Goal: Task Accomplishment & Management: Manage account settings

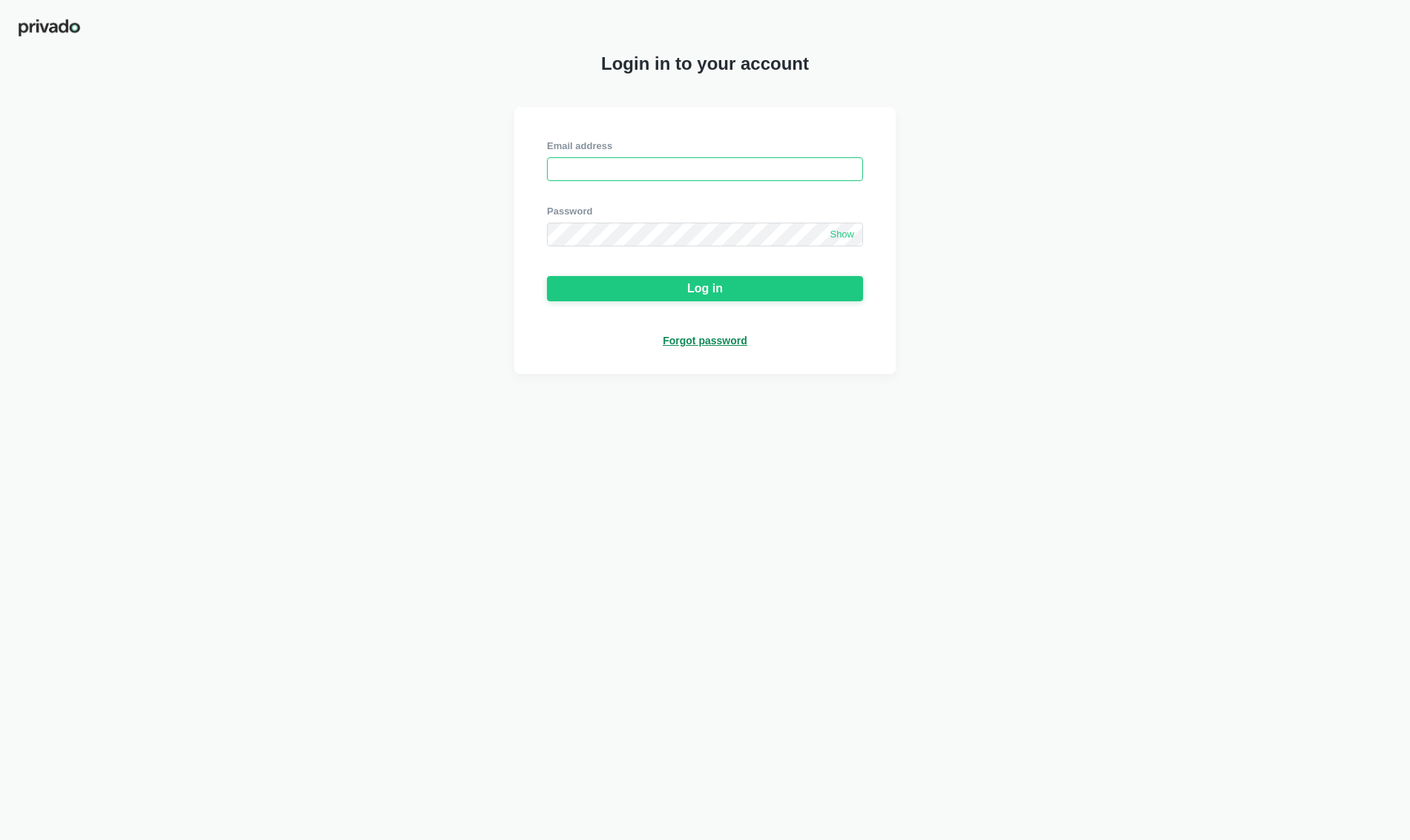
type input "[EMAIL_ADDRESS][DOMAIN_NAME]"
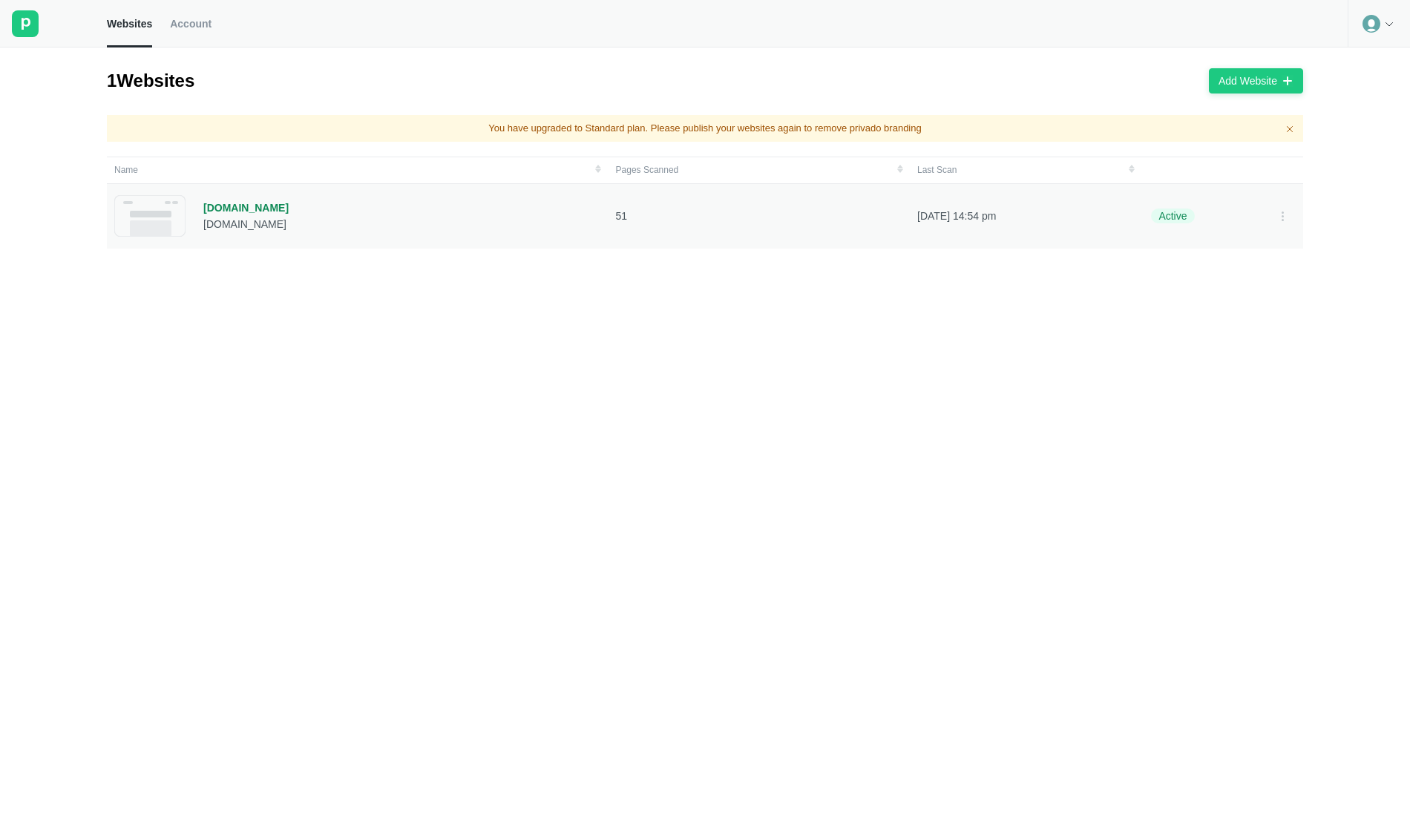
click at [242, 208] on div "[DOMAIN_NAME]" at bounding box center [246, 207] width 85 height 14
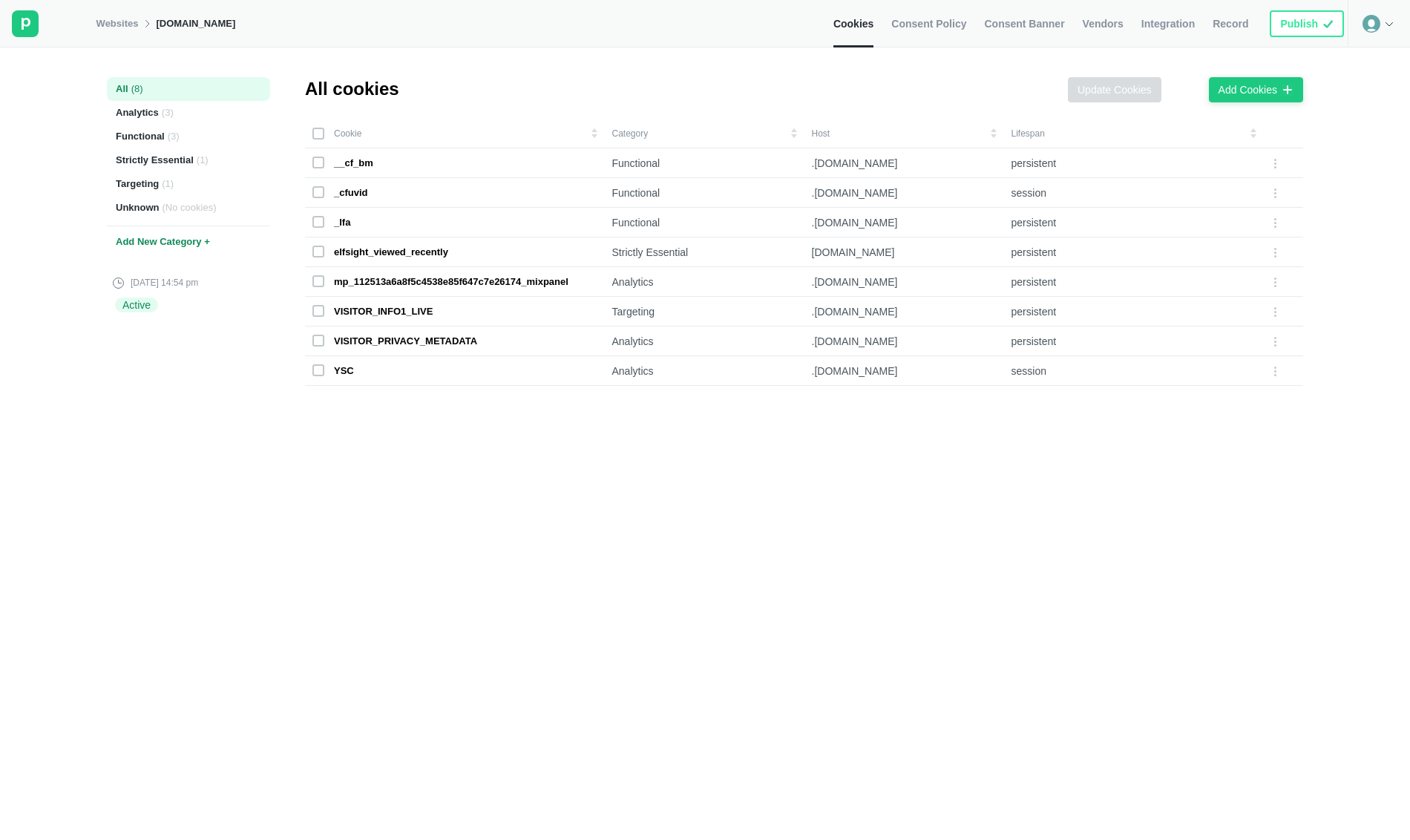
click at [1383, 19] on icon at bounding box center [1388, 24] width 12 height 12
click at [1189, 60] on div "All cookies Update Cookies Add Cookies Cookie Category Host Lifespan __cf_bm Fu…" at bounding box center [804, 444] width 998 height 793
click at [99, 25] on link "Websites" at bounding box center [117, 24] width 43 height 14
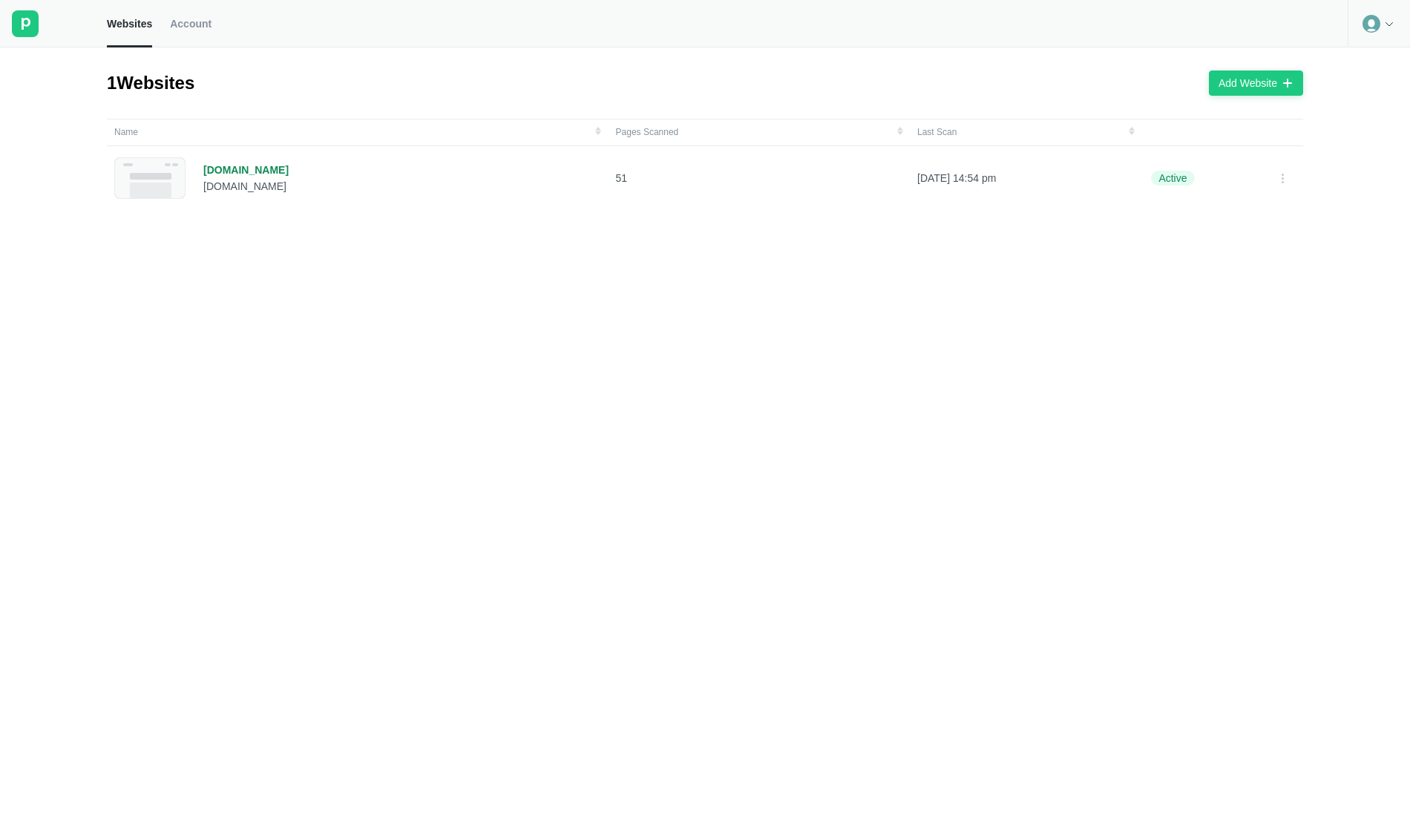
click at [1393, 26] on icon at bounding box center [1388, 24] width 12 height 12
click at [699, 85] on div "1 Websites Add Website" at bounding box center [705, 83] width 1196 height 71
click at [291, 177] on div "[DOMAIN_NAME] [DOMAIN_NAME]" at bounding box center [357, 178] width 486 height 42
click at [192, 30] on link "Account" at bounding box center [191, 24] width 42 height 47
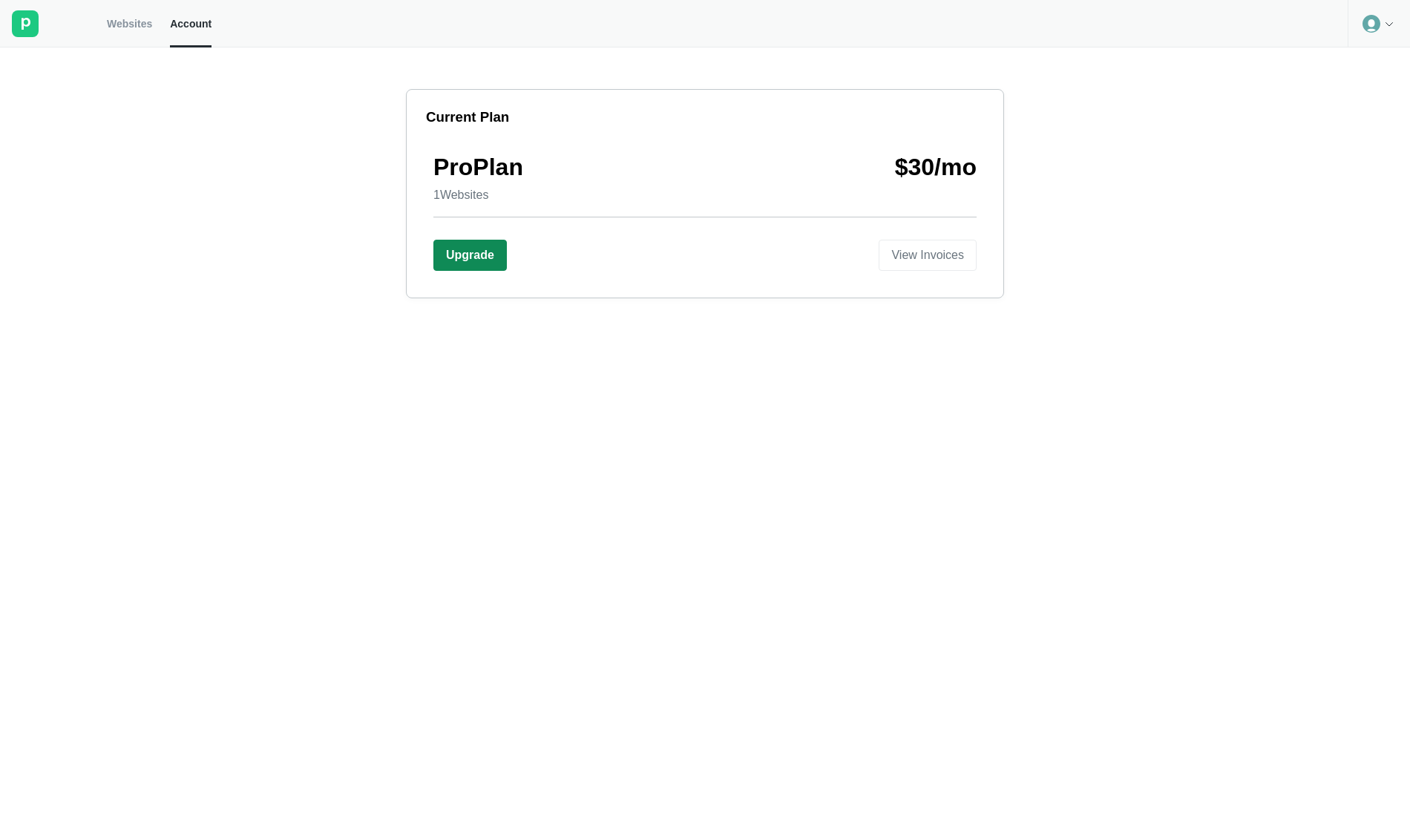
click at [464, 252] on div "Upgrade" at bounding box center [470, 255] width 48 height 14
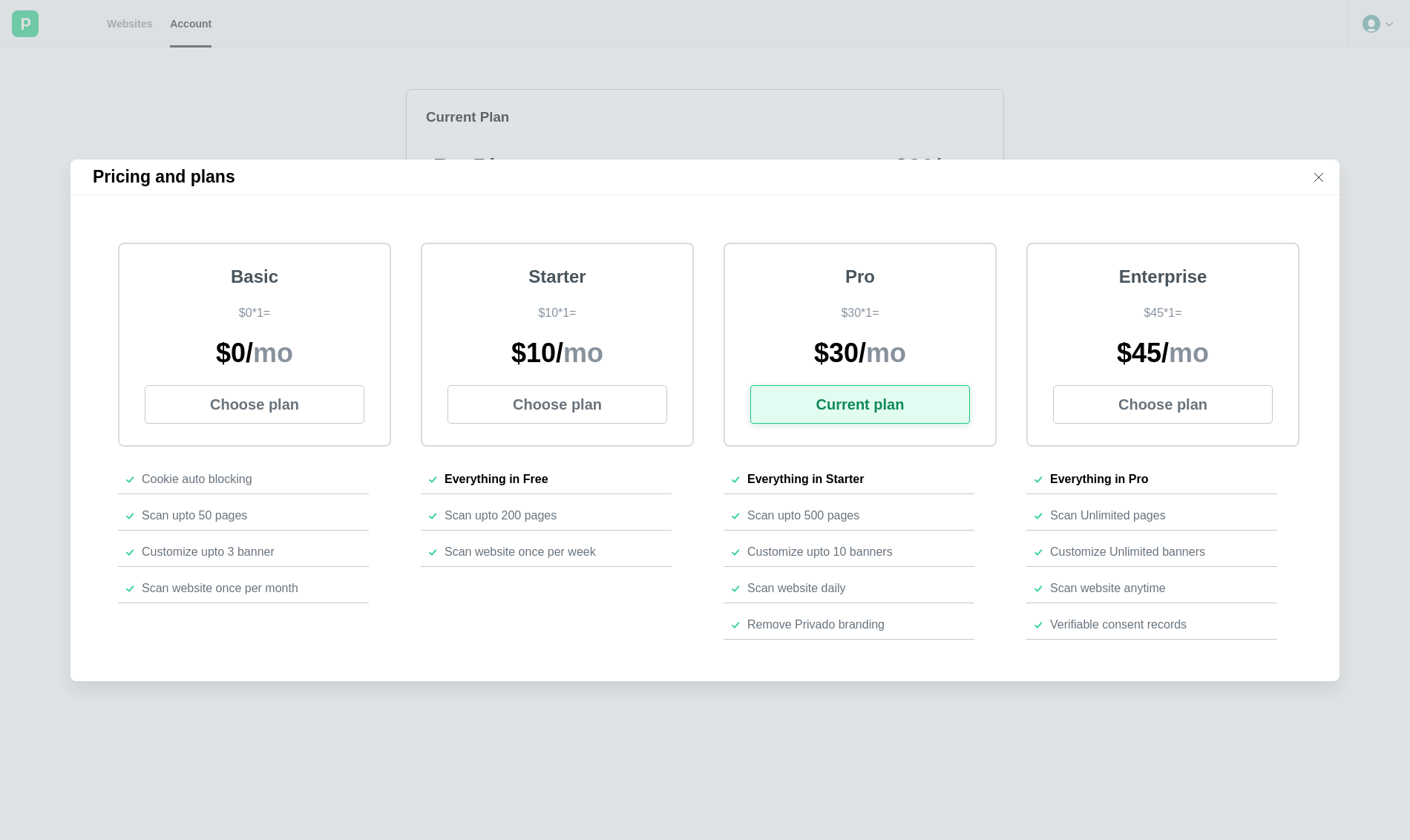
click at [1319, 179] on icon at bounding box center [1318, 177] width 12 height 12
